Goal: Book appointment/travel/reservation

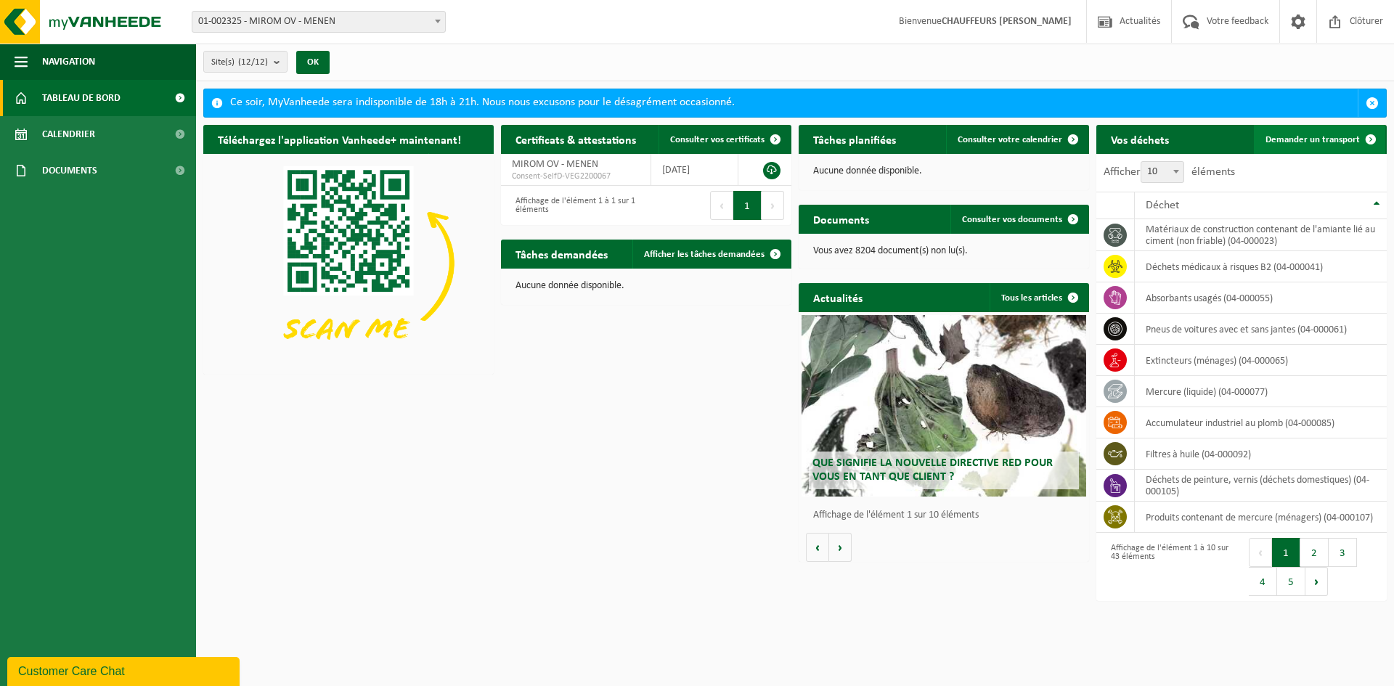
click at [1332, 138] on span "Demander un transport" at bounding box center [1312, 139] width 94 height 9
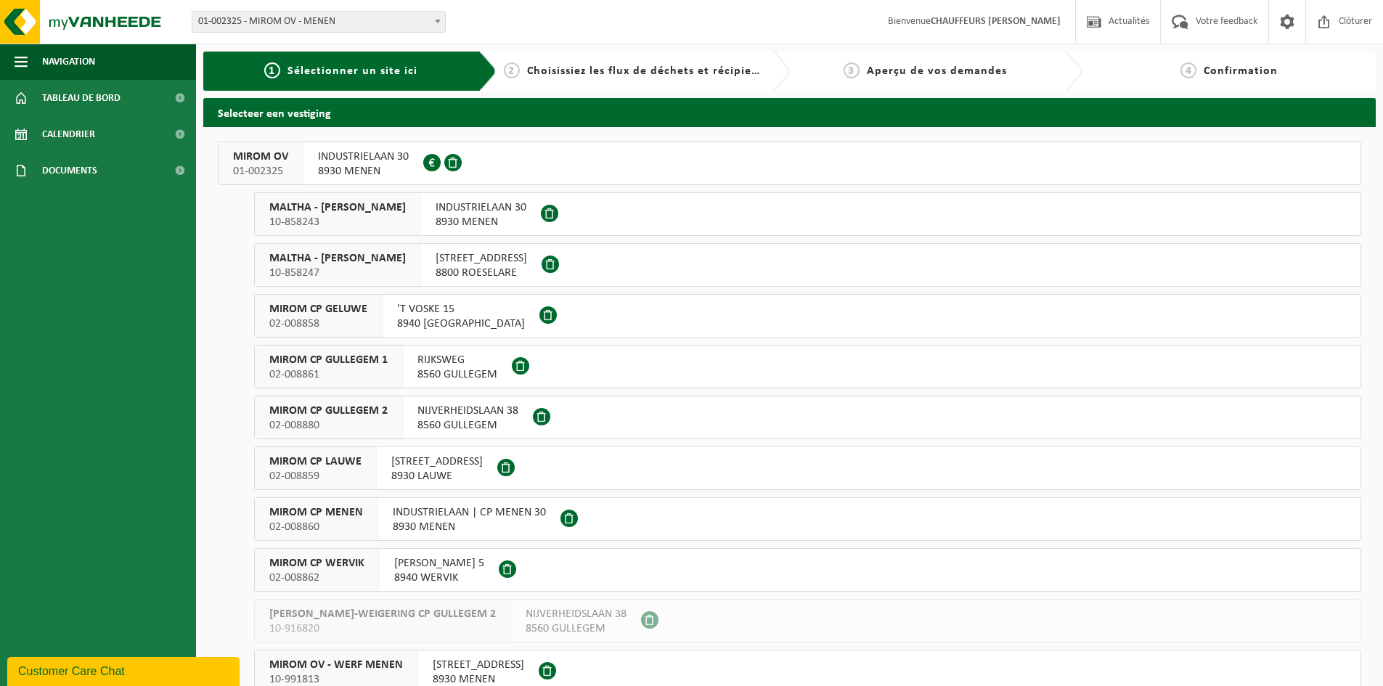
click at [272, 150] on span "MIROM OV" at bounding box center [260, 157] width 55 height 15
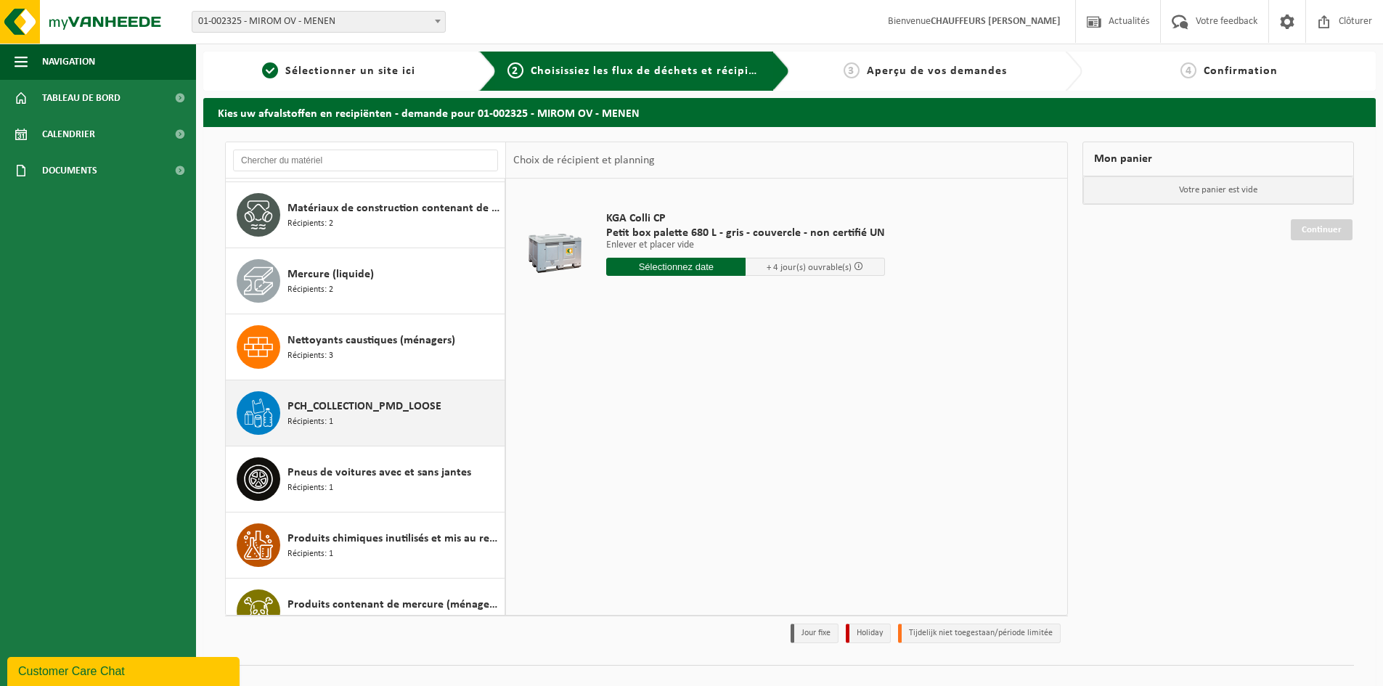
click at [368, 418] on div "PCH_COLLECTION_PMD_LOOSE Récipients: 1" at bounding box center [393, 413] width 213 height 44
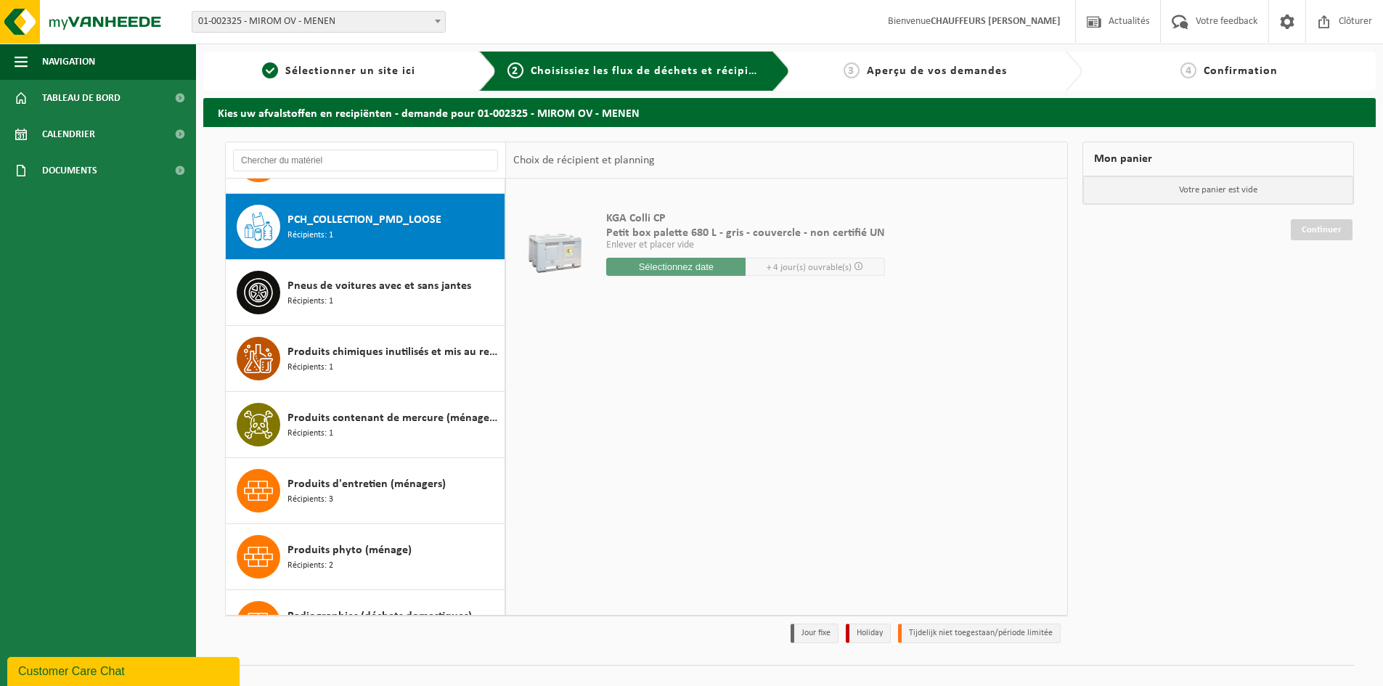
scroll to position [1585, 0]
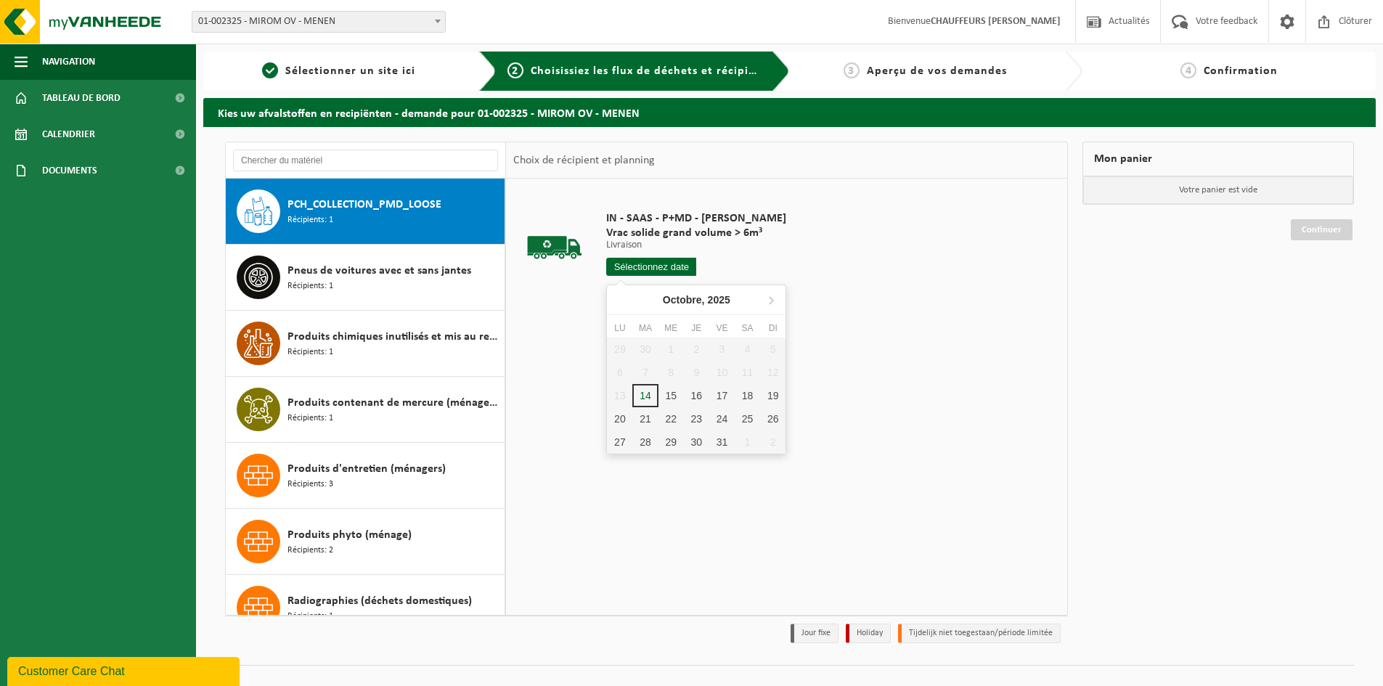
click at [666, 266] on input "text" at bounding box center [651, 267] width 90 height 18
click at [671, 399] on div "15" at bounding box center [670, 395] width 25 height 23
type input "à partir de 2025-10-15"
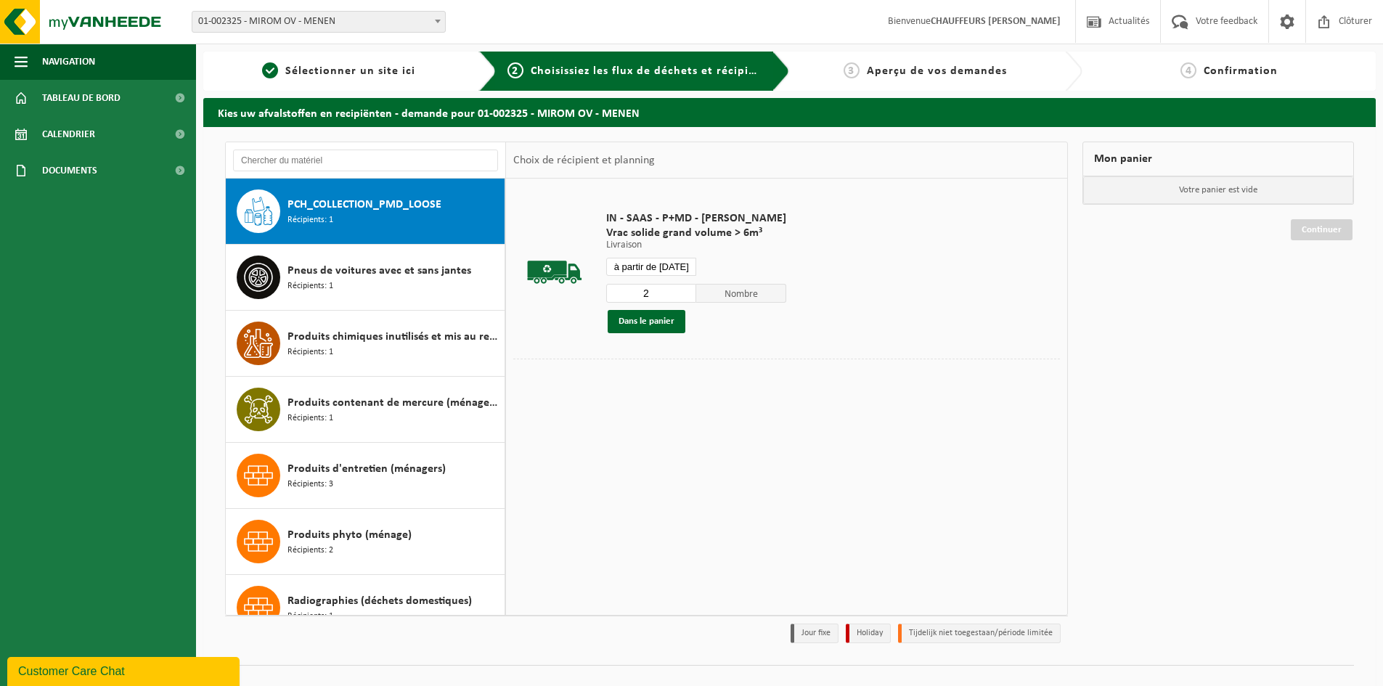
click at [682, 290] on input "2" at bounding box center [651, 293] width 90 height 19
click at [682, 290] on input "3" at bounding box center [651, 293] width 90 height 19
click at [682, 290] on input "4" at bounding box center [651, 293] width 90 height 19
click at [682, 284] on input "4" at bounding box center [651, 293] width 90 height 19
type input "5"
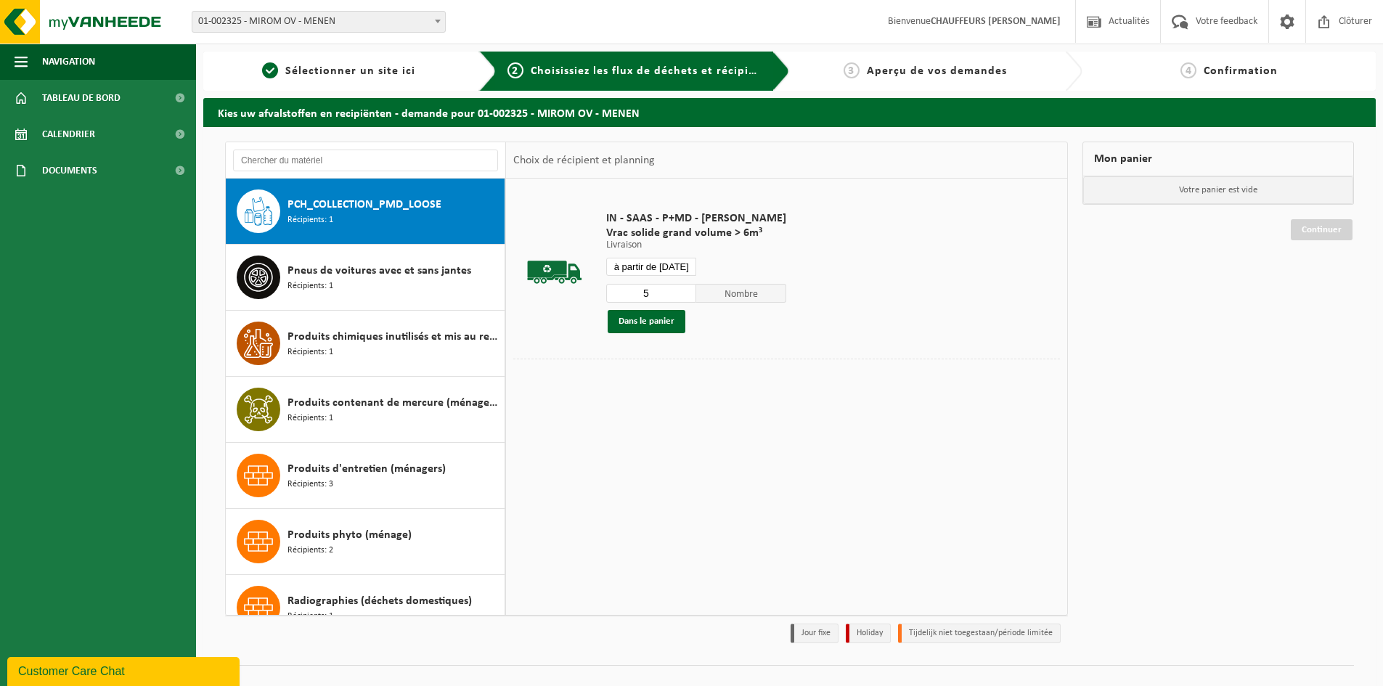
click at [682, 288] on input "5" at bounding box center [651, 293] width 90 height 19
click at [666, 324] on button "Dans le panier" at bounding box center [646, 321] width 78 height 23
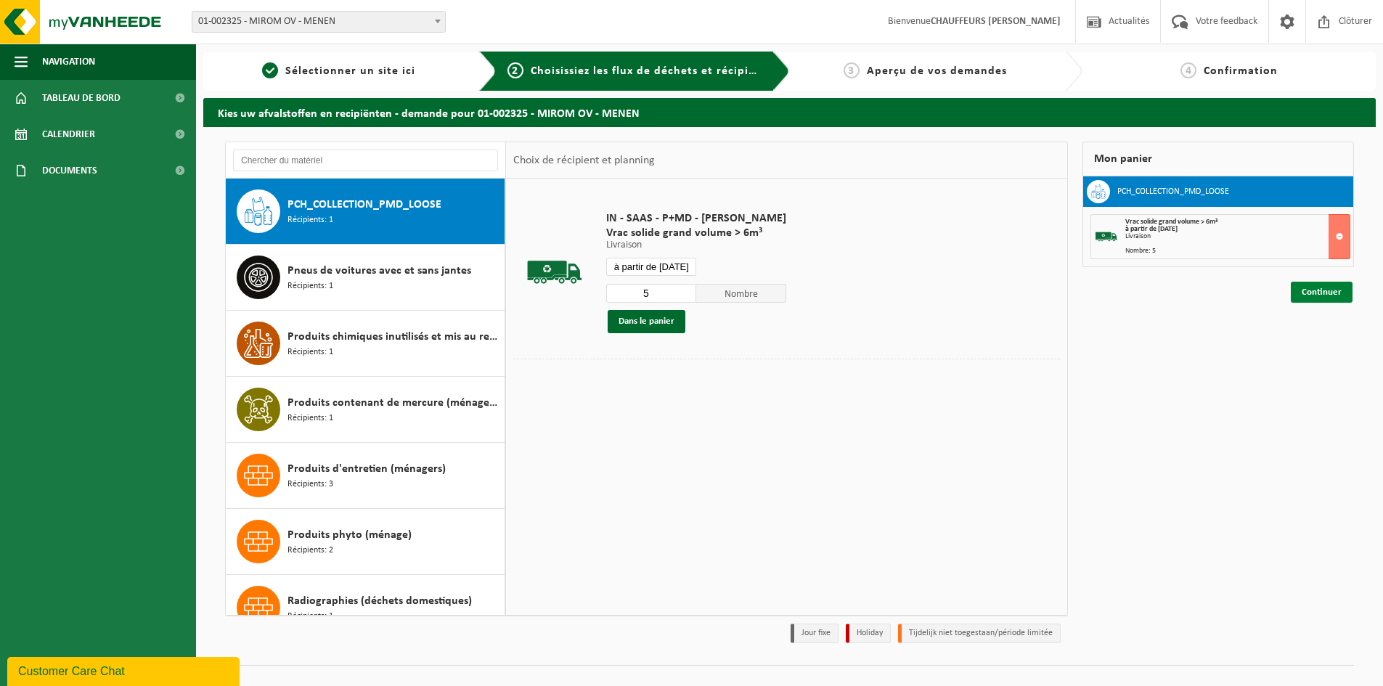
click at [1321, 295] on link "Continuer" at bounding box center [1321, 292] width 62 height 21
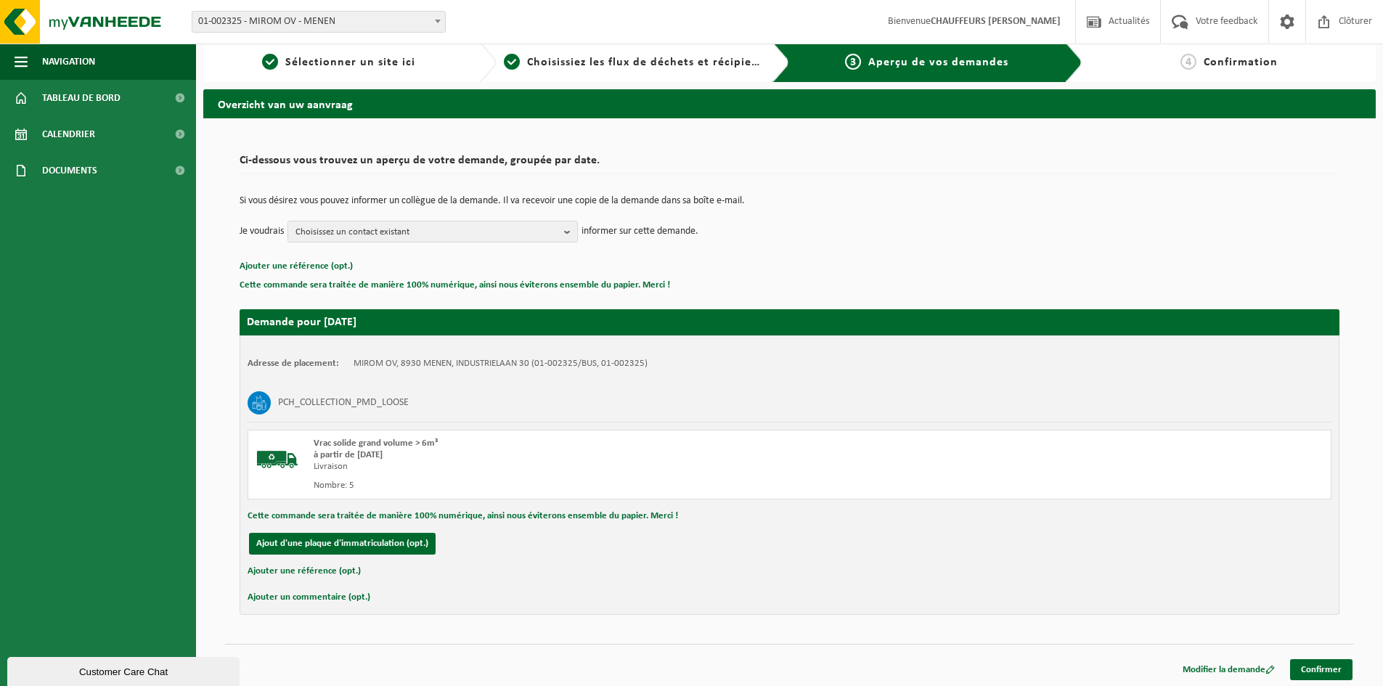
scroll to position [11, 0]
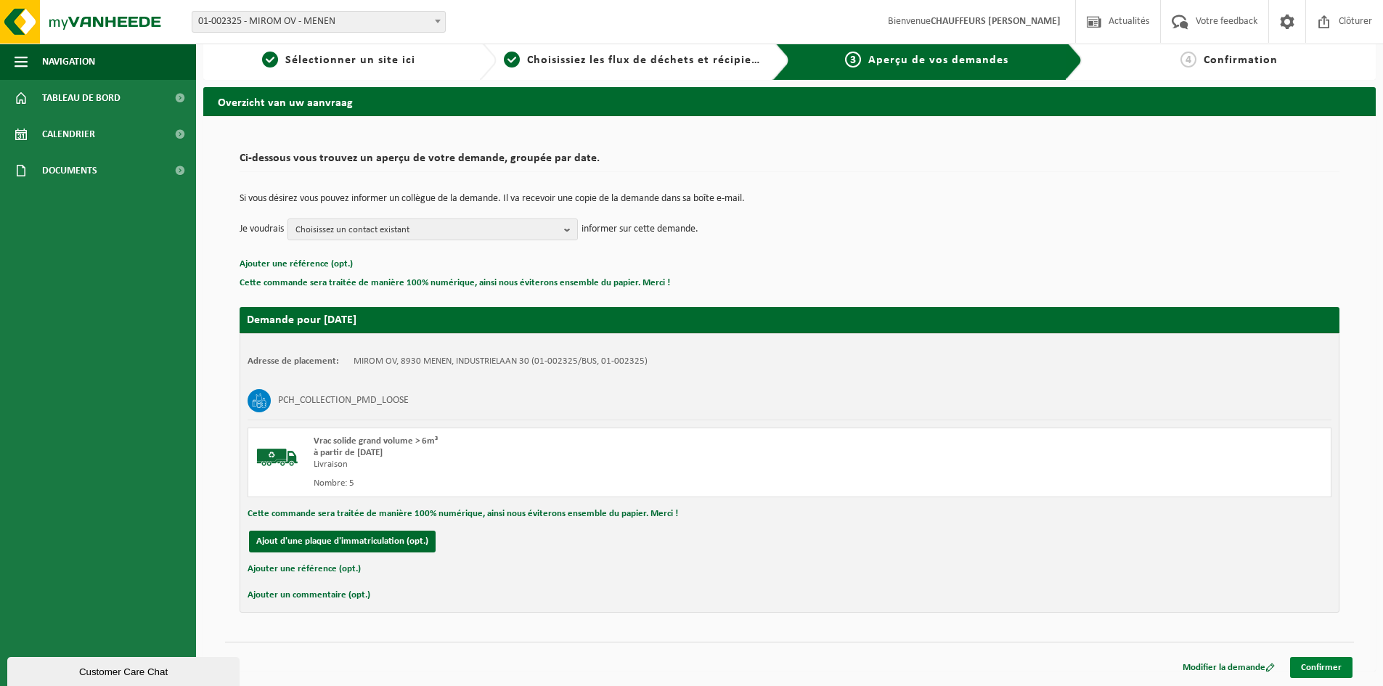
click at [1330, 672] on link "Confirmer" at bounding box center [1321, 667] width 62 height 21
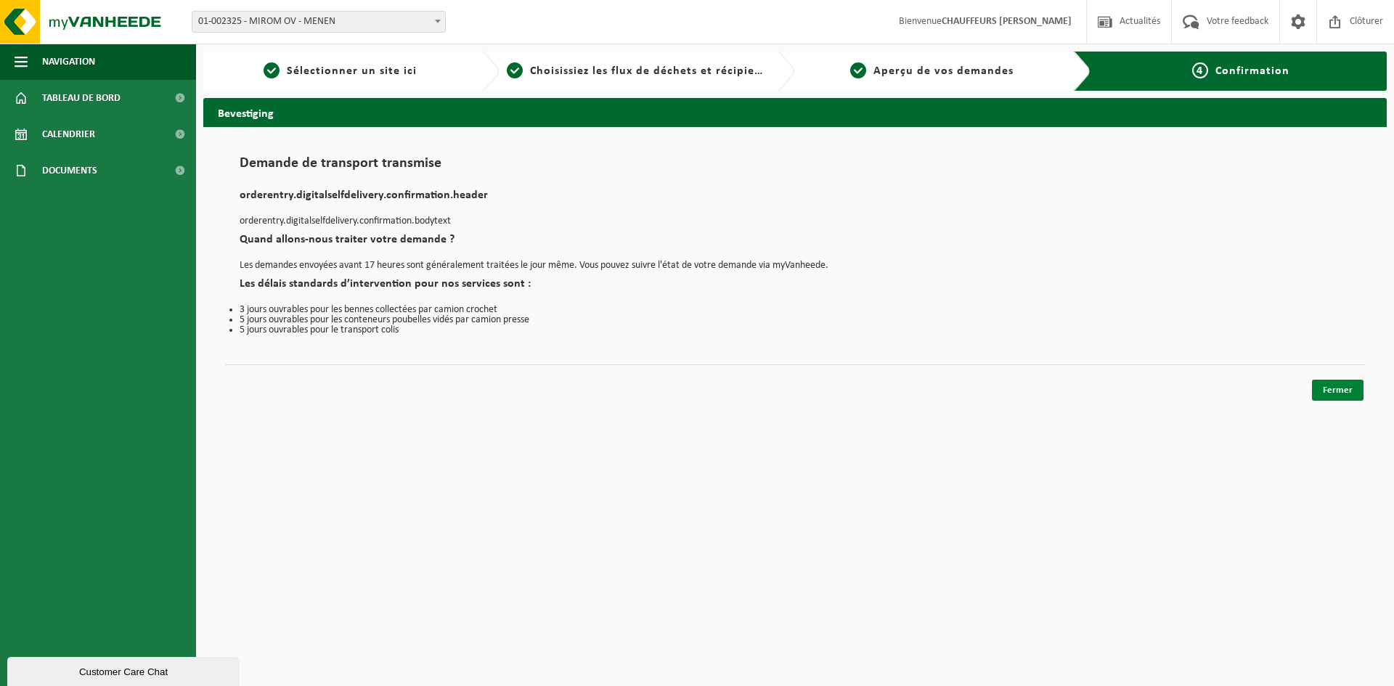
click at [1335, 396] on link "Fermer" at bounding box center [1337, 390] width 52 height 21
